Goal: Book appointment/travel/reservation

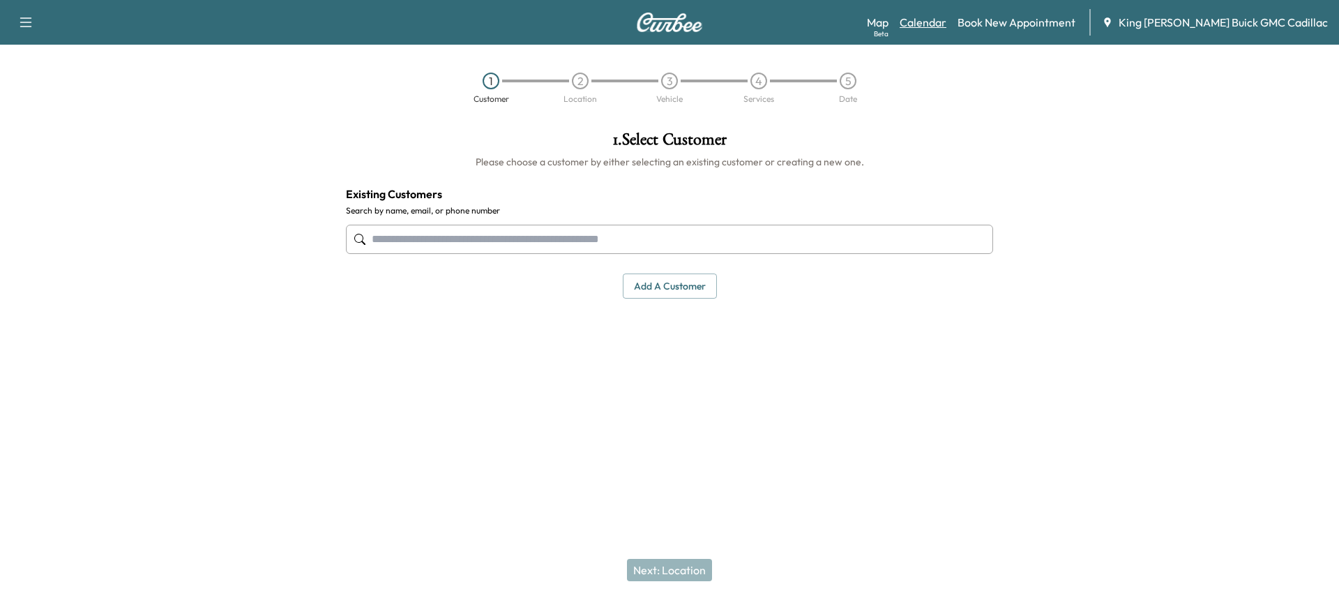
click at [946, 20] on link "Calendar" at bounding box center [923, 22] width 47 height 17
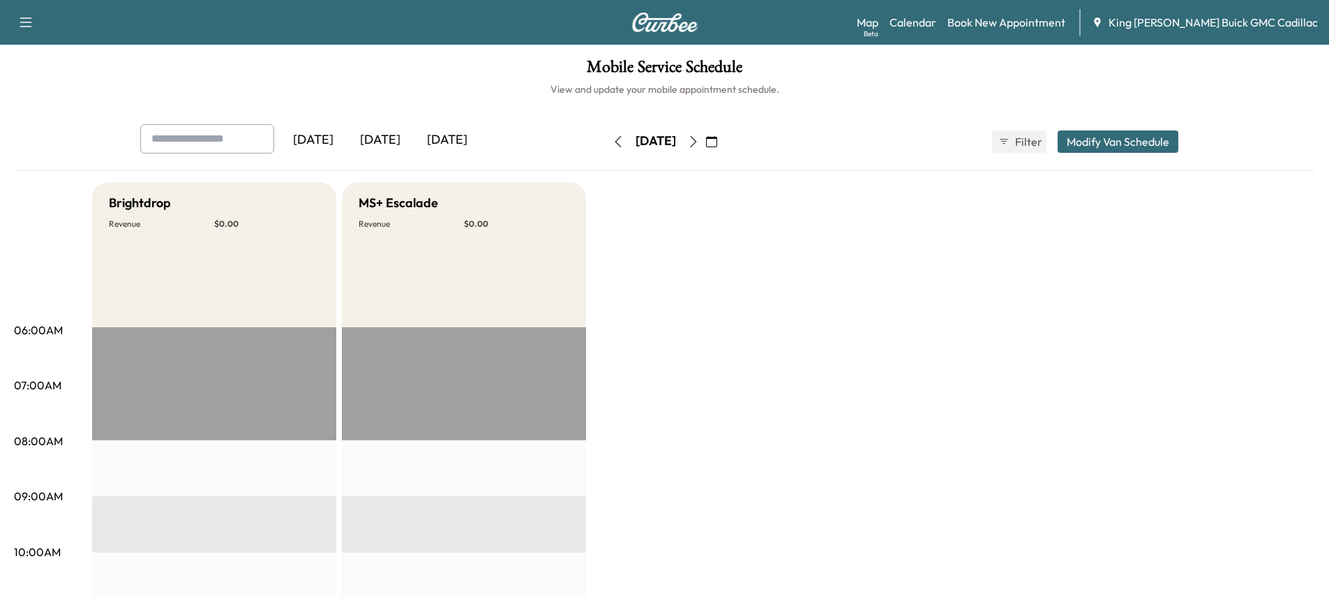
click at [717, 142] on icon "button" at bounding box center [711, 141] width 11 height 11
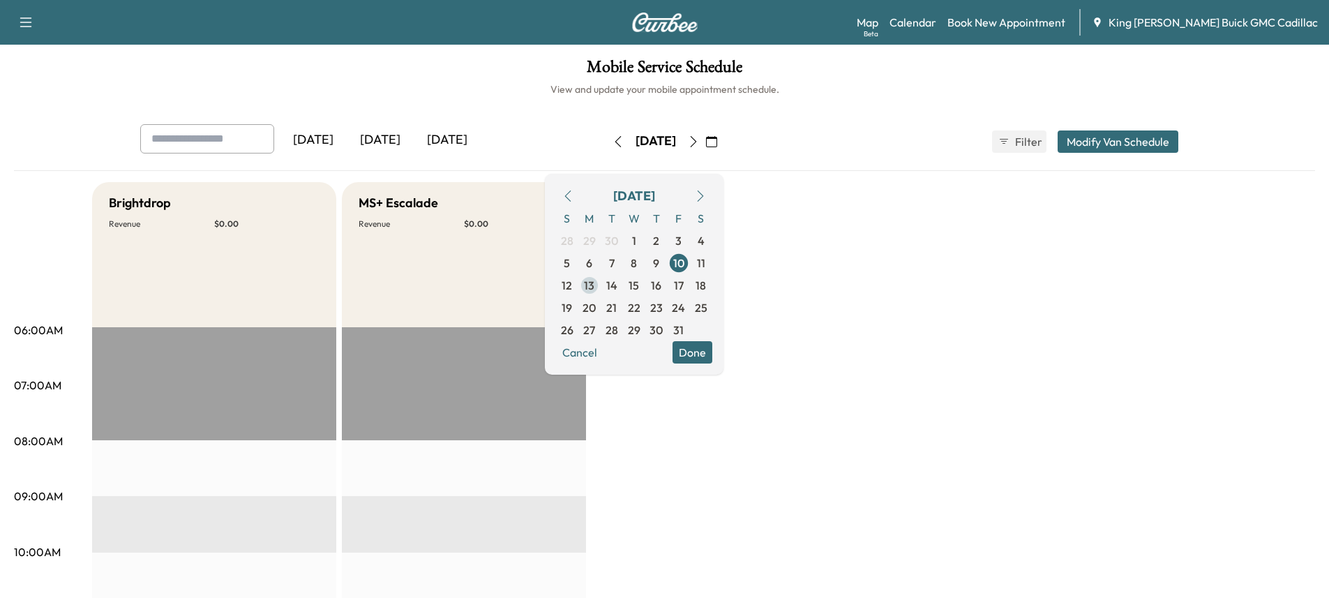
click at [601, 285] on span "13" at bounding box center [589, 285] width 22 height 22
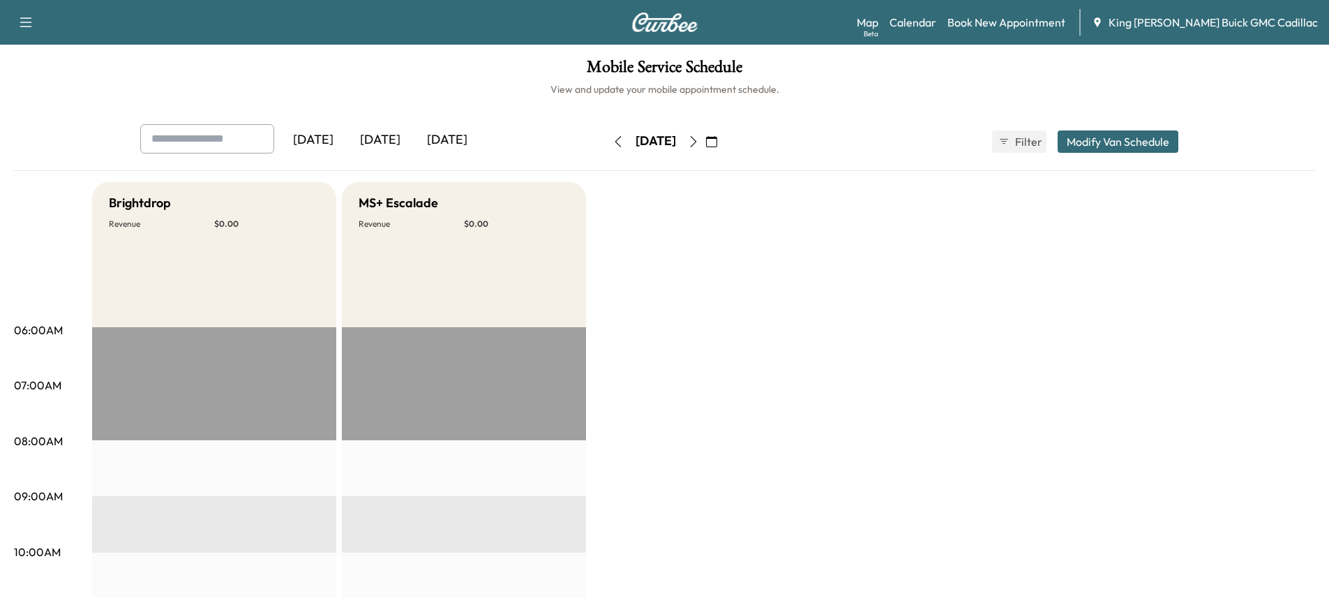
click at [699, 142] on icon "button" at bounding box center [693, 141] width 11 height 11
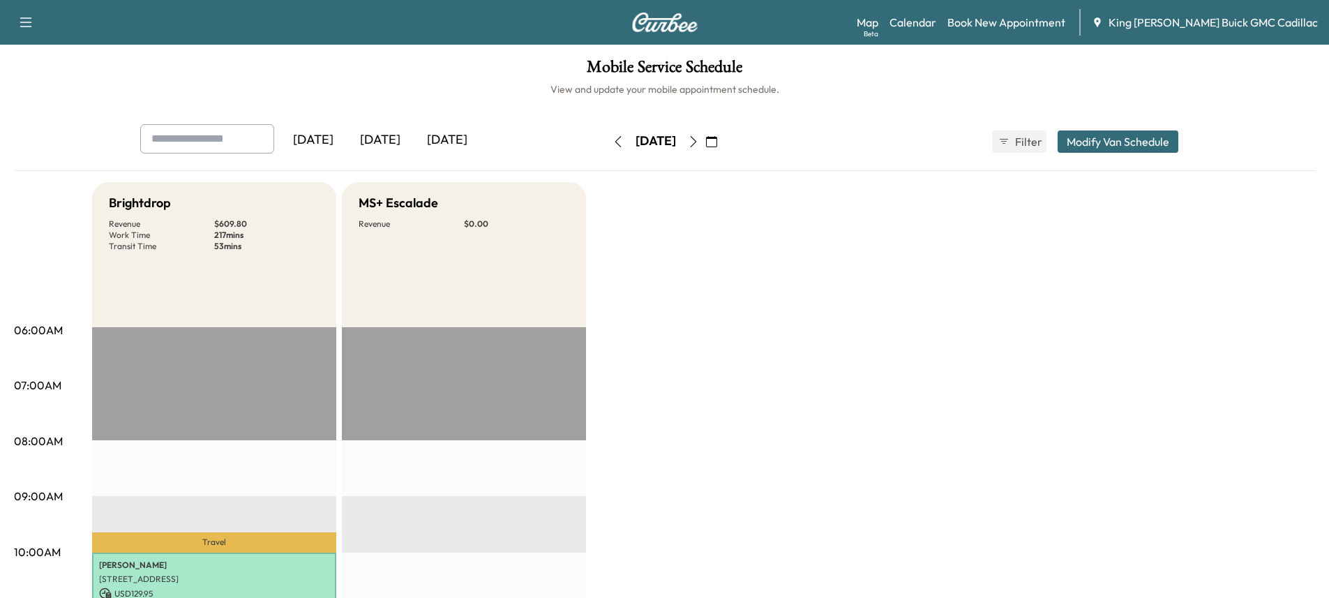
click at [705, 138] on button "button" at bounding box center [693, 141] width 24 height 22
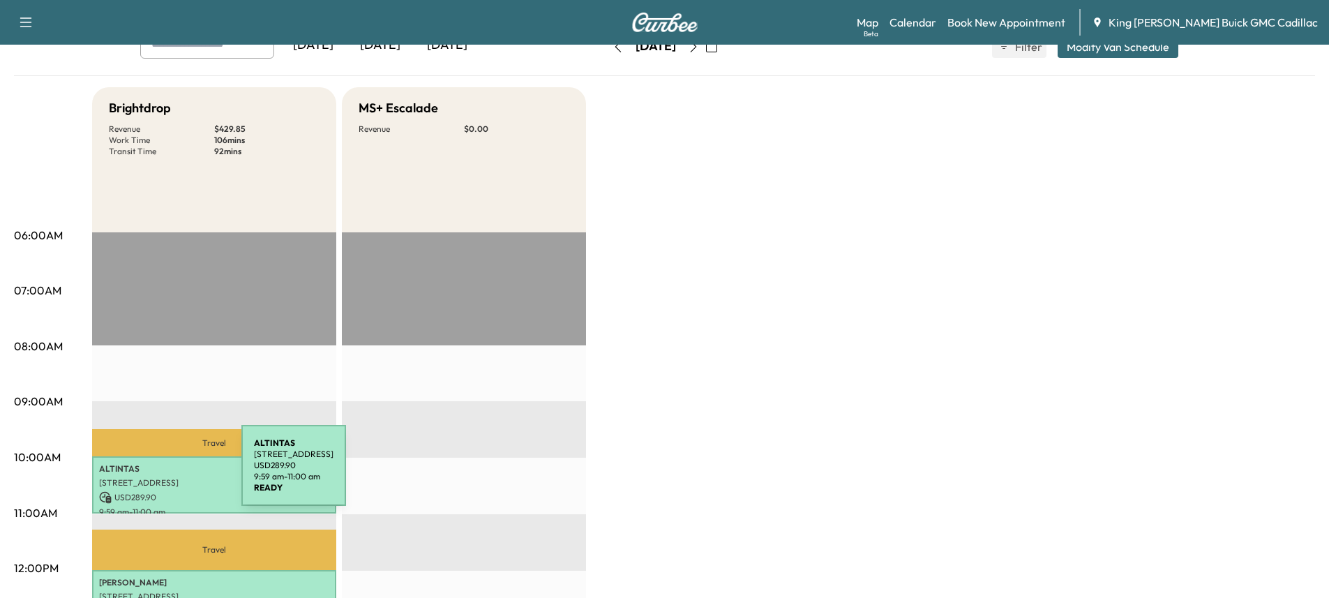
scroll to position [70, 0]
